Goal: Find specific page/section: Find specific page/section

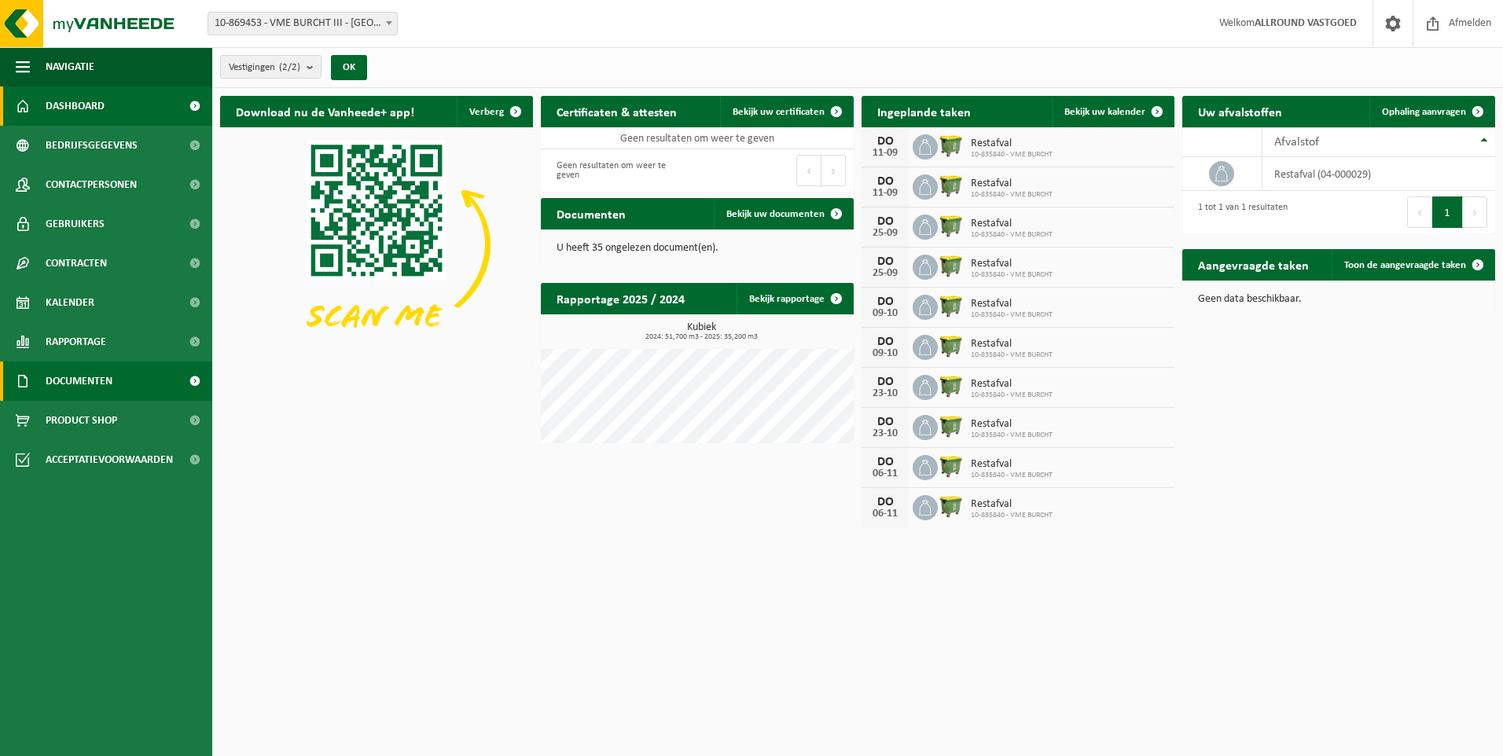
click at [76, 374] on span "Documenten" at bounding box center [79, 381] width 67 height 39
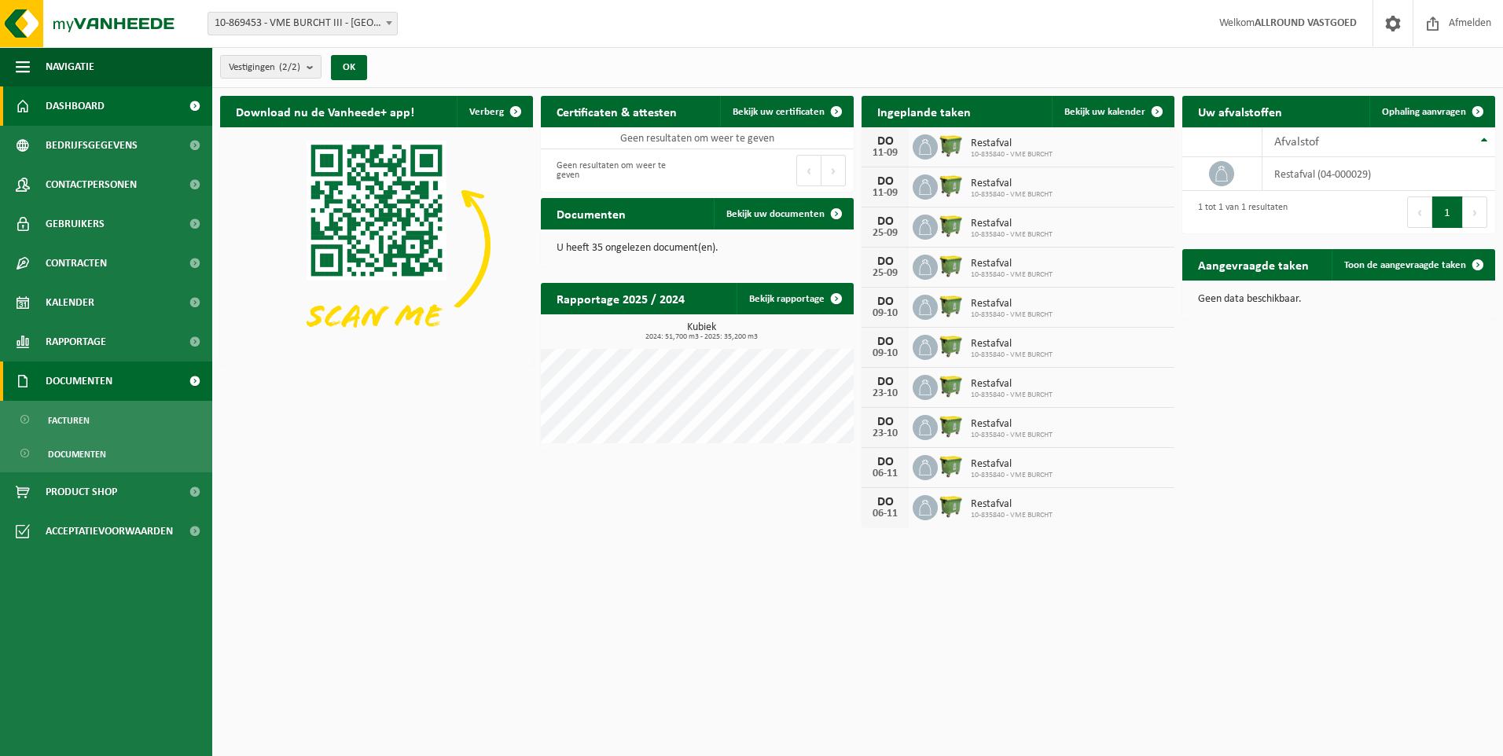
click at [77, 374] on span "Documenten" at bounding box center [79, 381] width 67 height 39
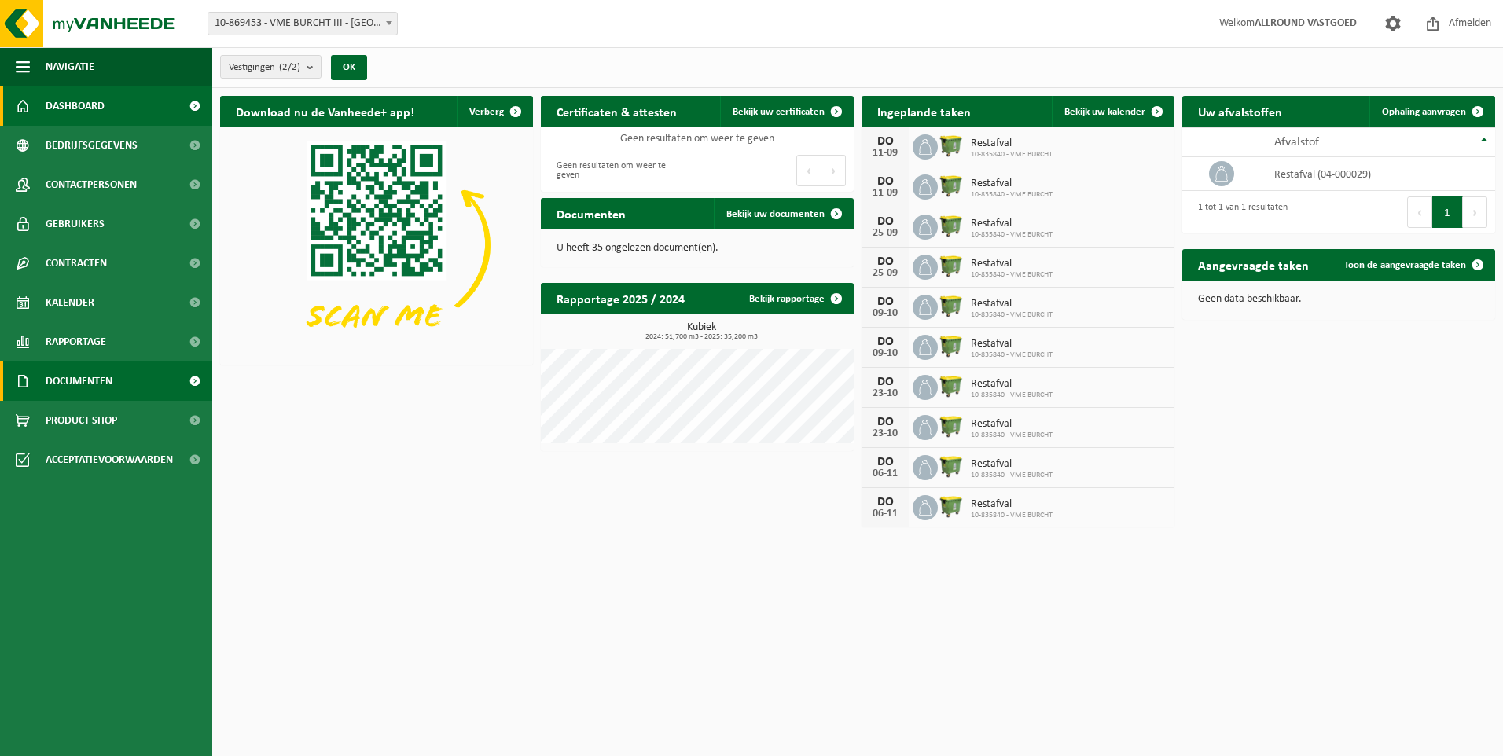
click at [77, 374] on span "Documenten" at bounding box center [79, 381] width 67 height 39
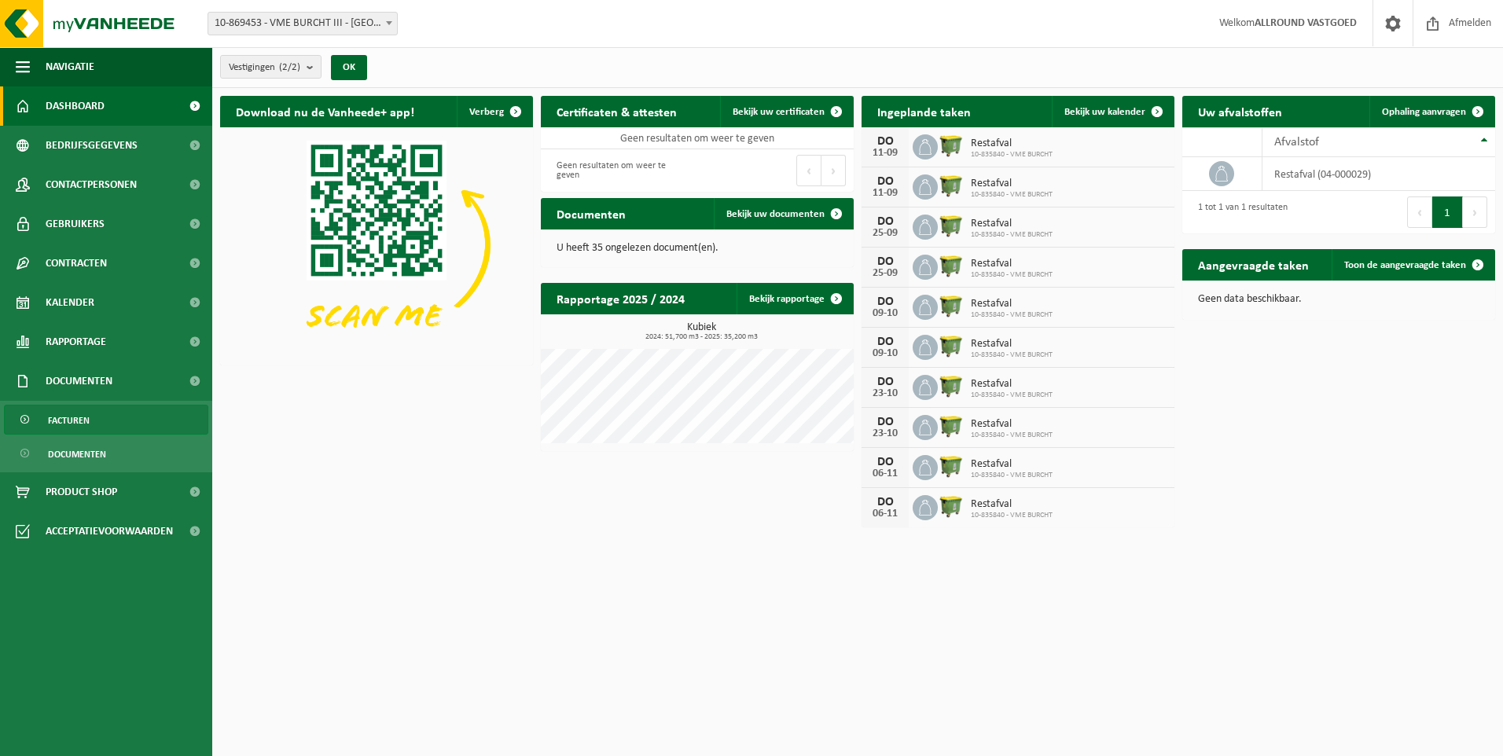
click at [90, 413] on link "Facturen" at bounding box center [106, 420] width 204 height 30
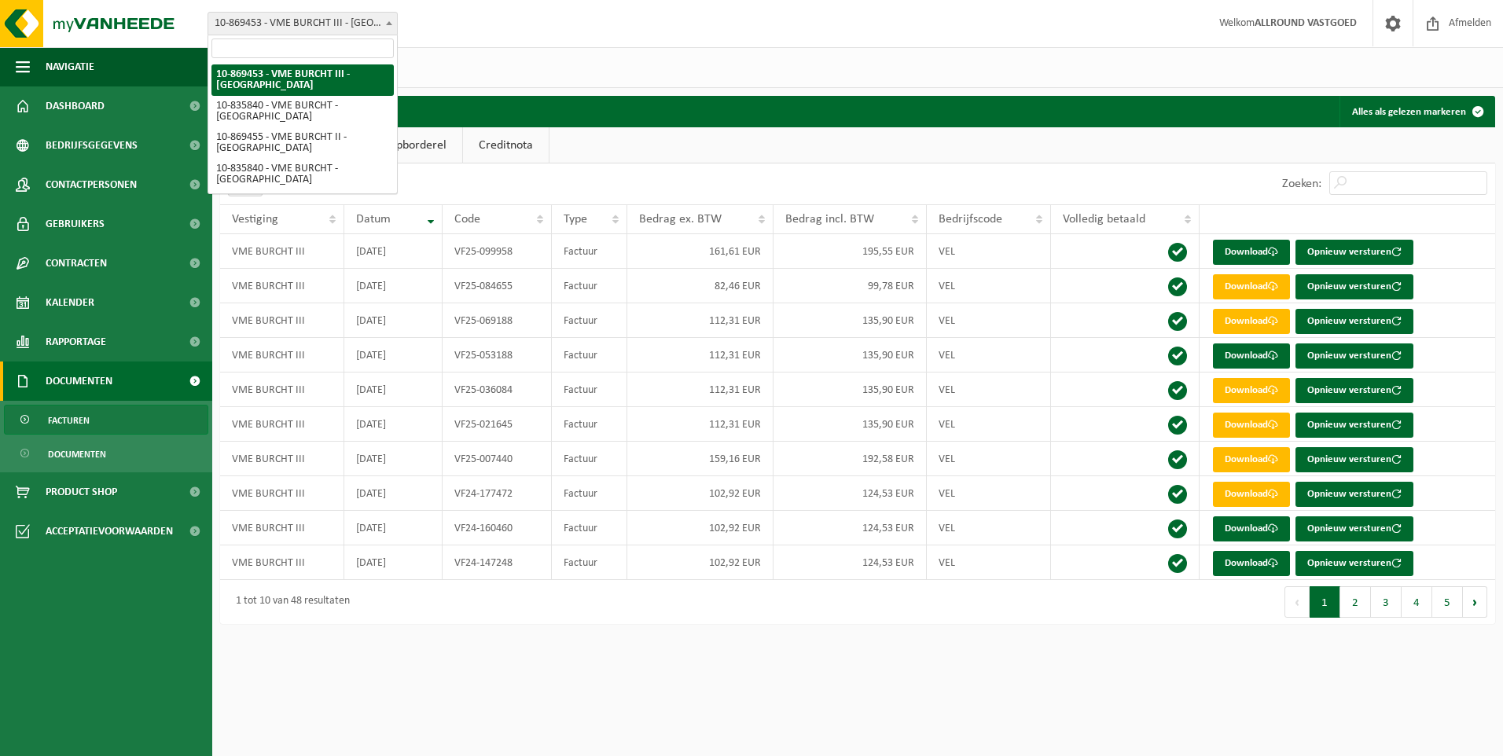
click at [369, 24] on span "10-869453 - VME BURCHT III - [GEOGRAPHIC_DATA]" at bounding box center [302, 24] width 189 height 22
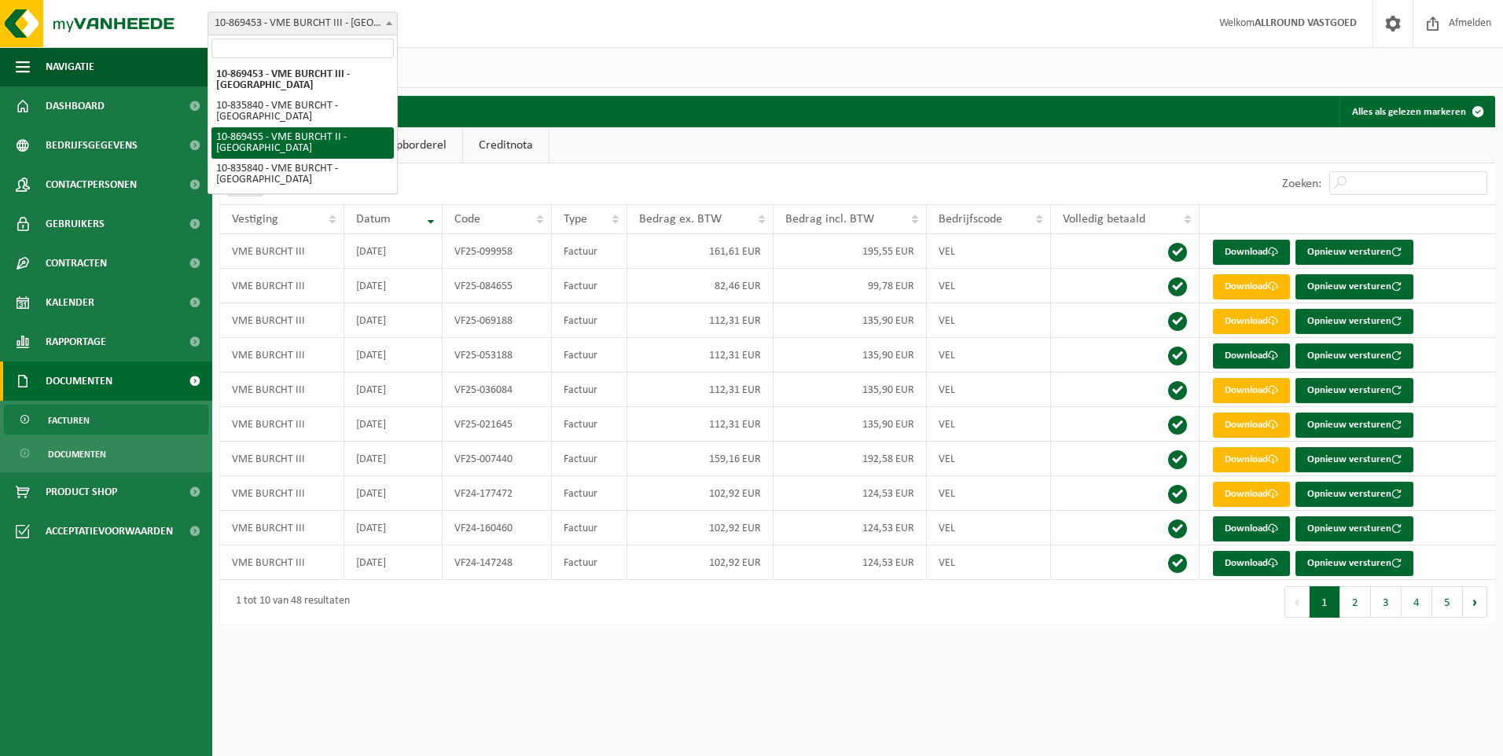
select select "104176"
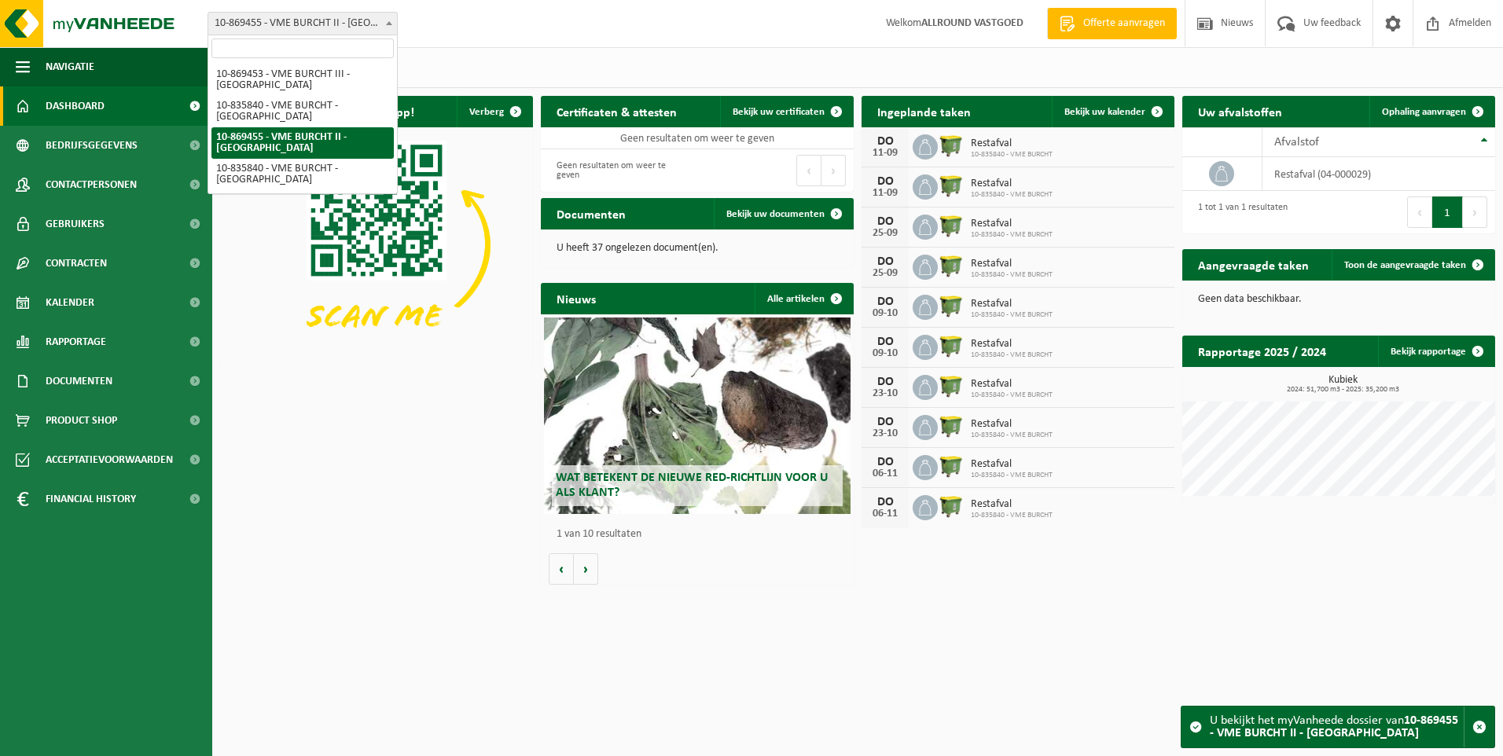
click at [385, 19] on span at bounding box center [389, 23] width 16 height 20
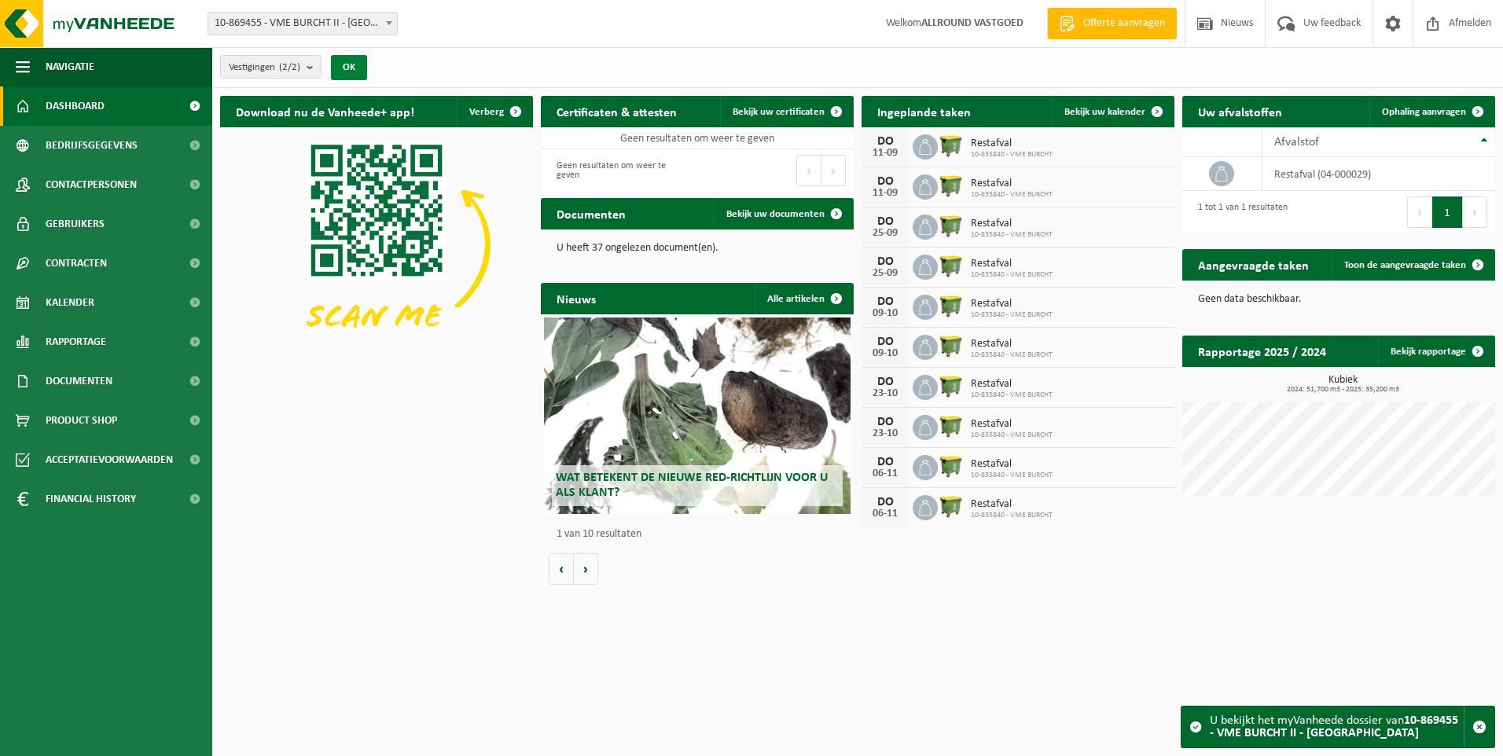
click at [356, 65] on button "OK" at bounding box center [349, 67] width 36 height 25
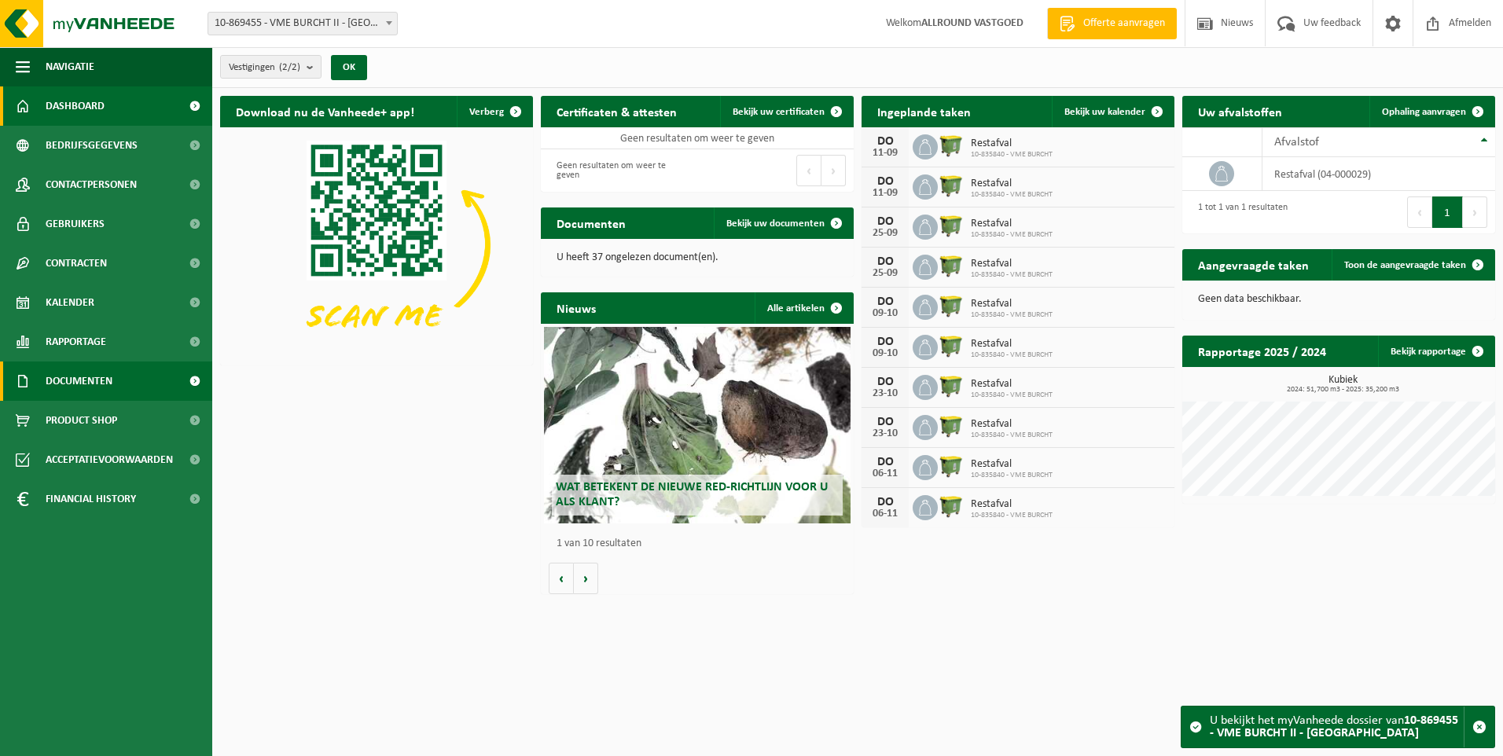
click at [85, 380] on span "Documenten" at bounding box center [79, 381] width 67 height 39
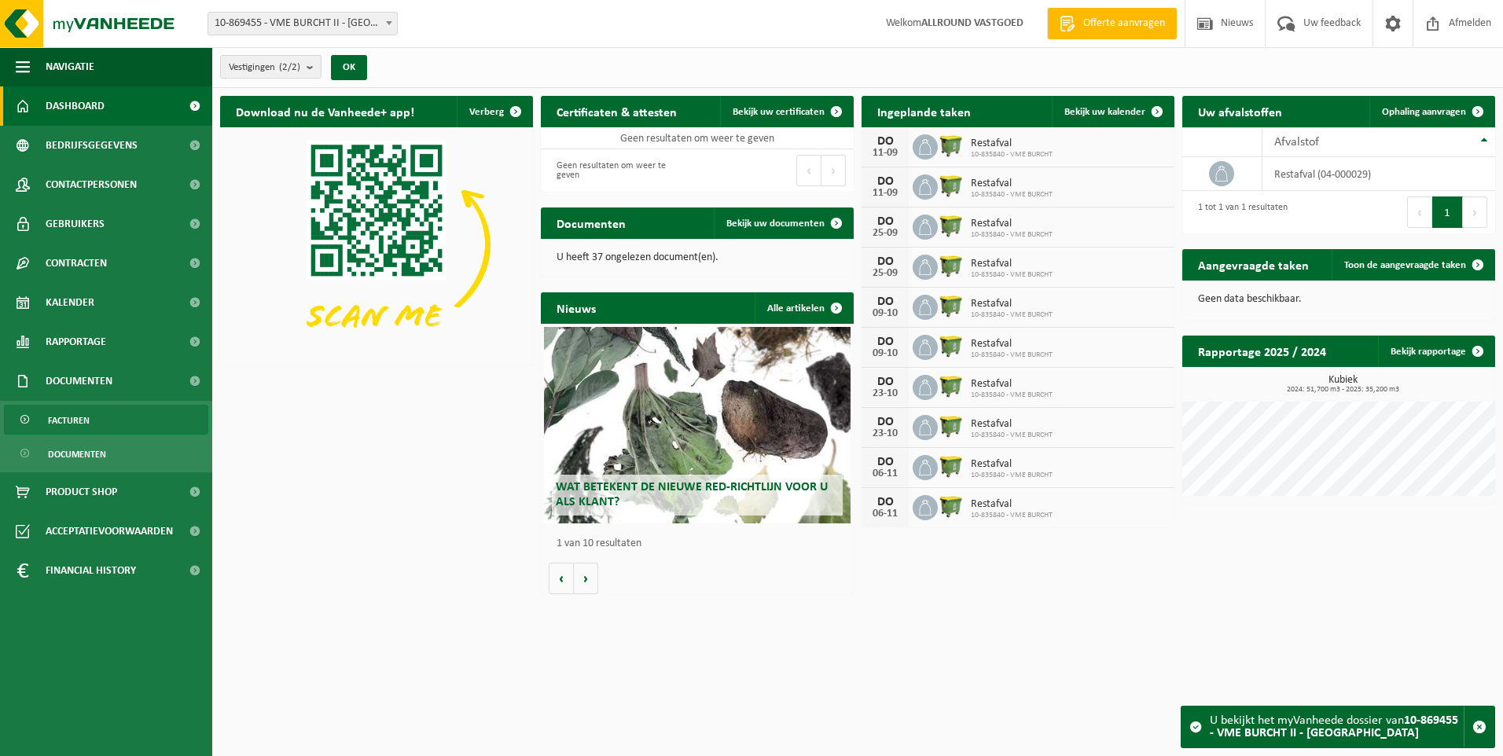
click at [84, 419] on span "Facturen" at bounding box center [69, 421] width 42 height 30
